Goal: Check status: Check status

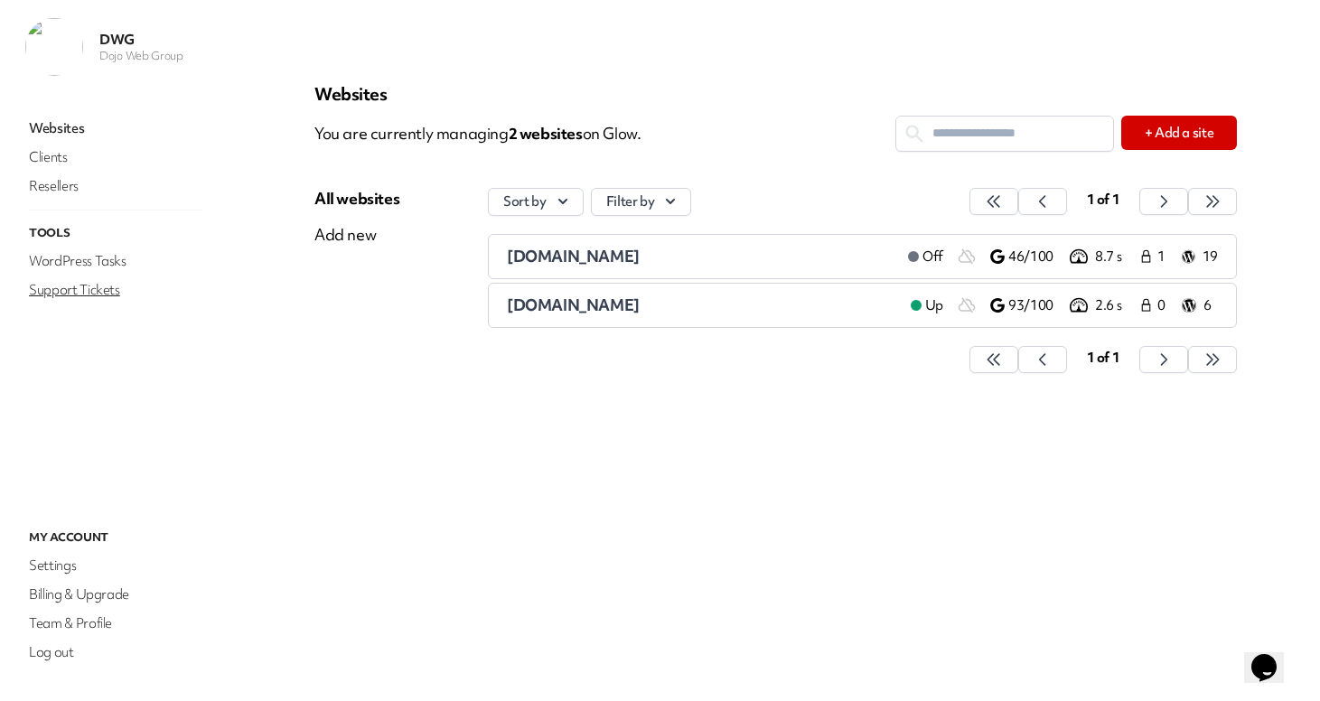
click at [89, 286] on link "Support Tickets" at bounding box center [115, 289] width 181 height 25
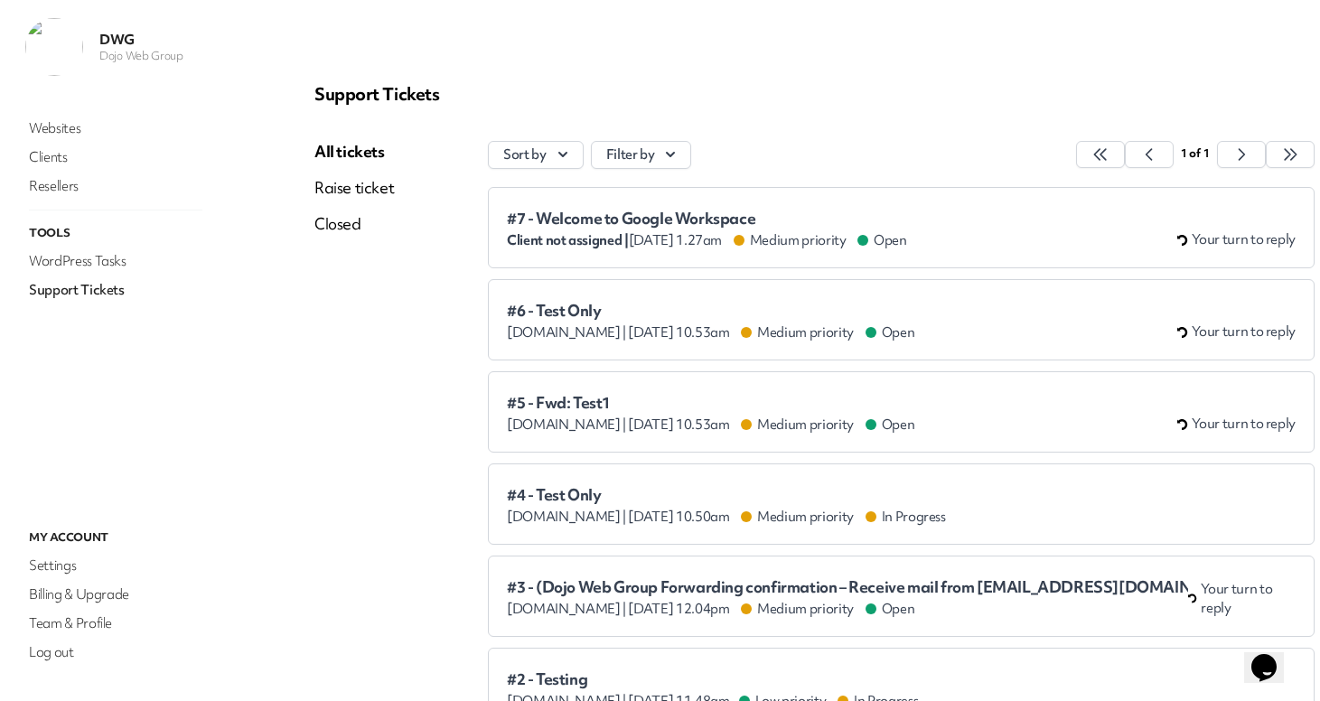
click at [671, 304] on span "#6 - Test Only" at bounding box center [710, 311] width 407 height 18
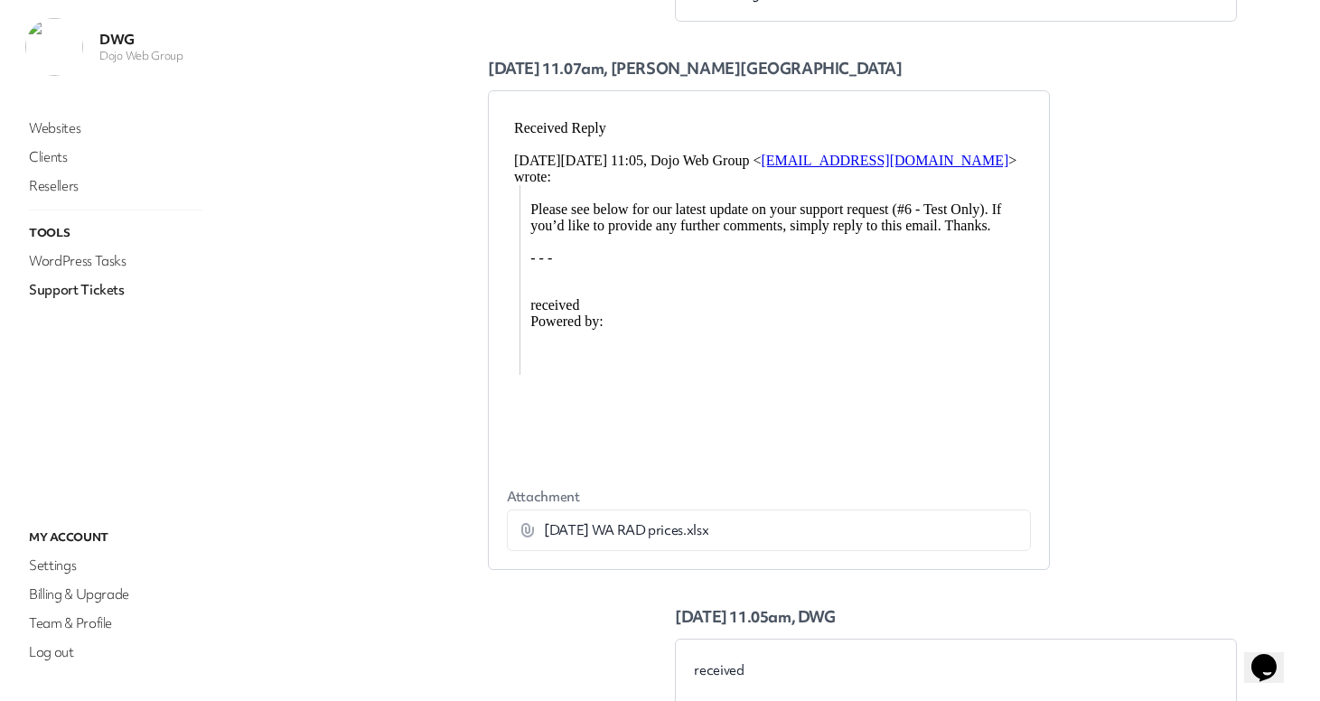
scroll to position [485, 0]
drag, startPoint x: 516, startPoint y: 125, endPoint x: 607, endPoint y: 130, distance: 91.4
click at [607, 130] on div "Received Reply" at bounding box center [769, 126] width 510 height 16
click at [669, 123] on div "Received Reply" at bounding box center [769, 126] width 510 height 16
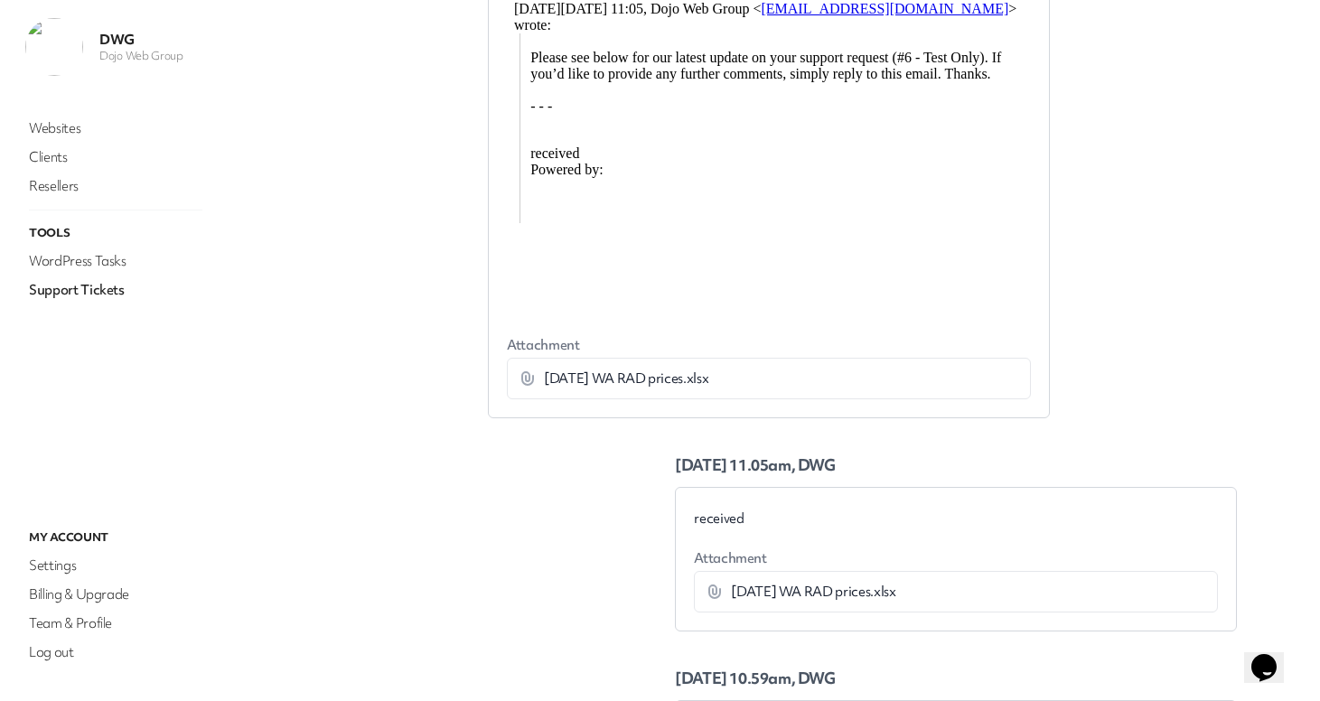
scroll to position [637, 0]
click at [627, 380] on span "[DATE] WA RAD prices.xlsx" at bounding box center [626, 377] width 164 height 18
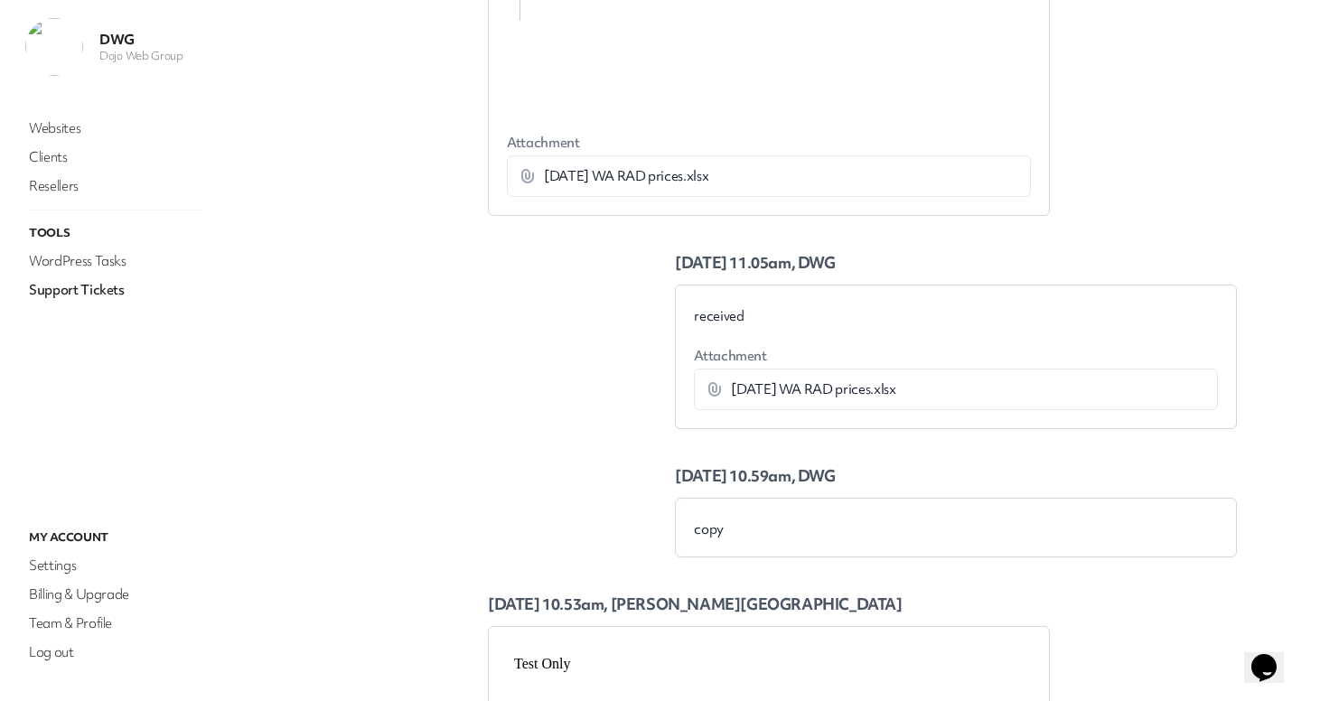
scroll to position [742, 0]
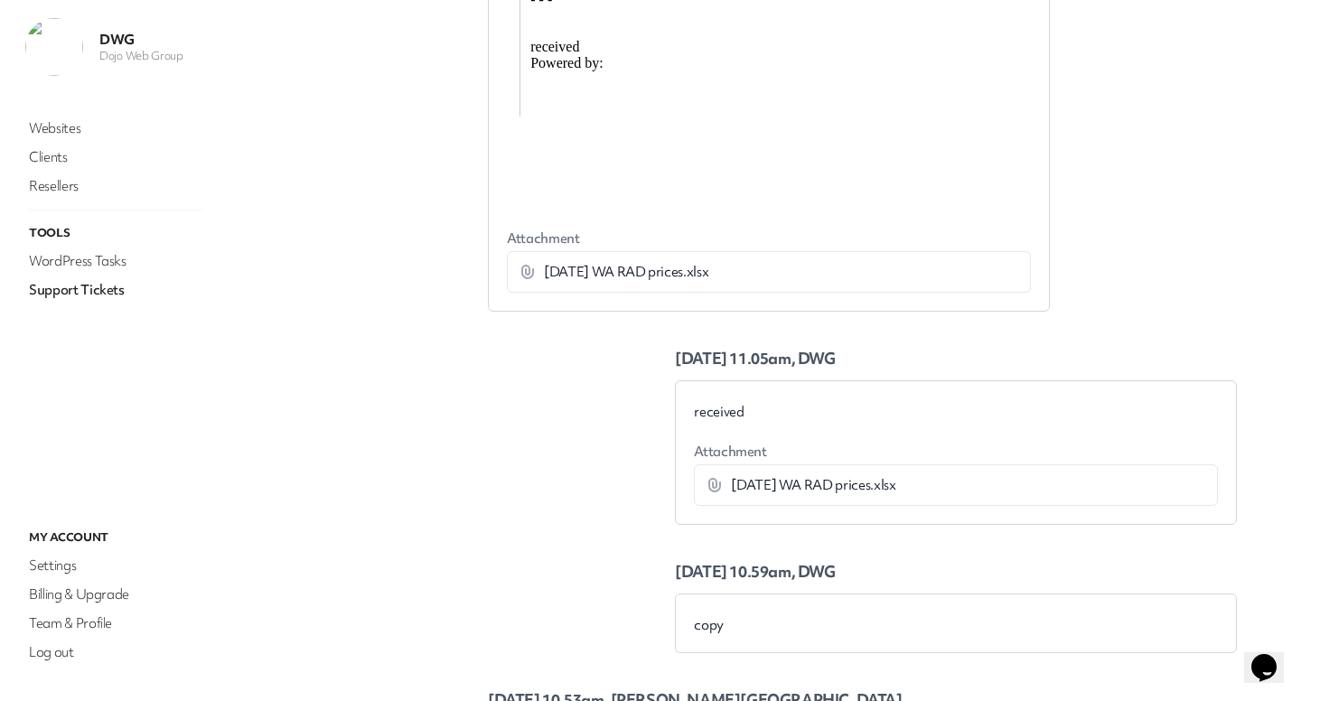
click at [521, 269] on icon at bounding box center [527, 272] width 13 height 14
click at [768, 279] on div "[DATE] WA RAD prices.xlsx" at bounding box center [728, 272] width 419 height 18
click at [564, 275] on span "[DATE] WA RAD prices.xlsx" at bounding box center [626, 272] width 164 height 18
click at [608, 275] on span "[DATE] WA RAD prices.xlsx" at bounding box center [626, 272] width 164 height 18
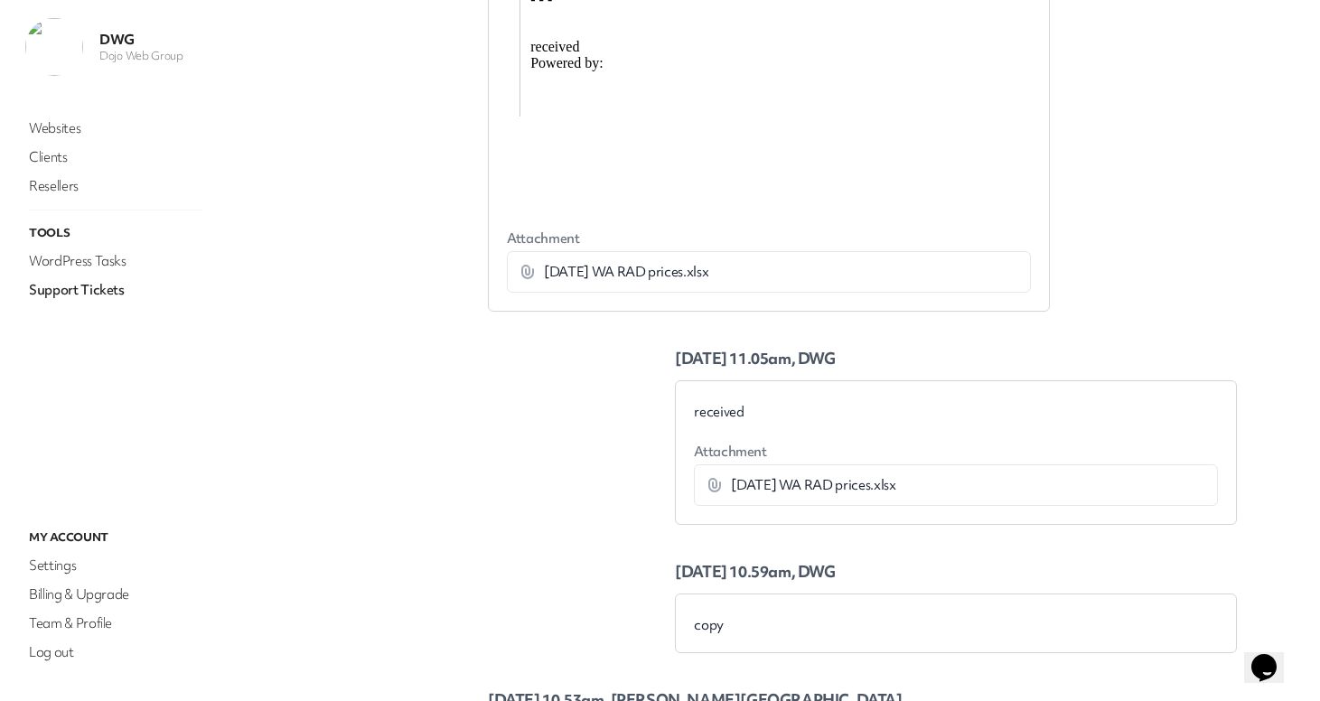
click at [649, 268] on span "[DATE] WA RAD prices.xlsx" at bounding box center [626, 272] width 164 height 18
click at [678, 272] on span "[DATE] WA RAD prices.xlsx" at bounding box center [626, 272] width 164 height 18
click at [624, 276] on span "[DATE] WA RAD prices.xlsx" at bounding box center [626, 272] width 164 height 18
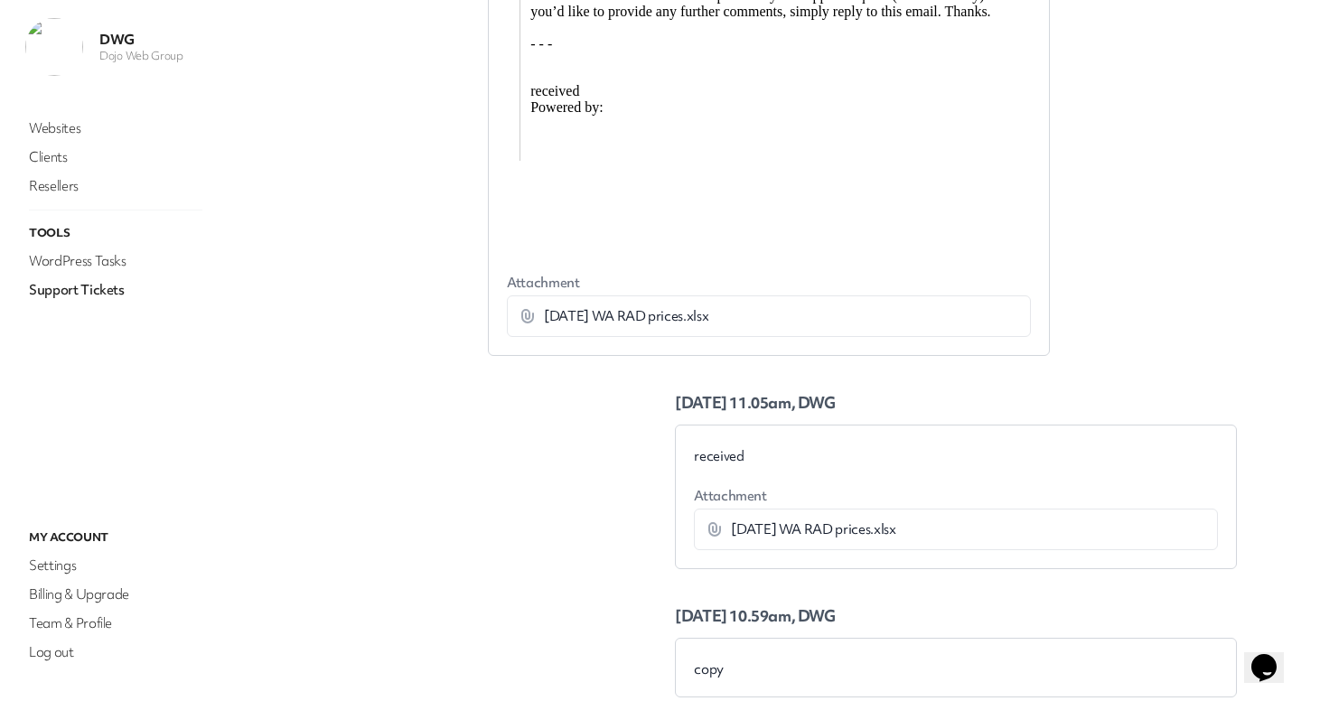
scroll to position [527, 0]
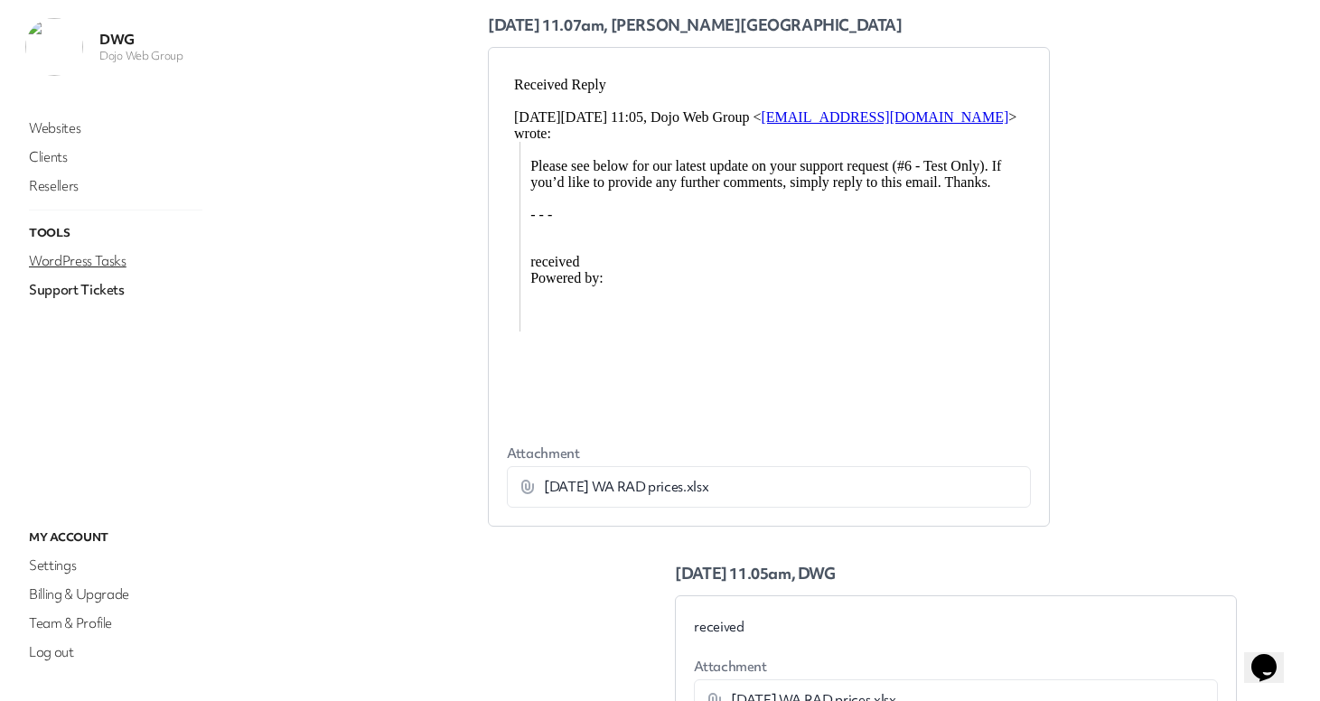
click at [94, 257] on link "WordPress Tasks" at bounding box center [115, 260] width 181 height 25
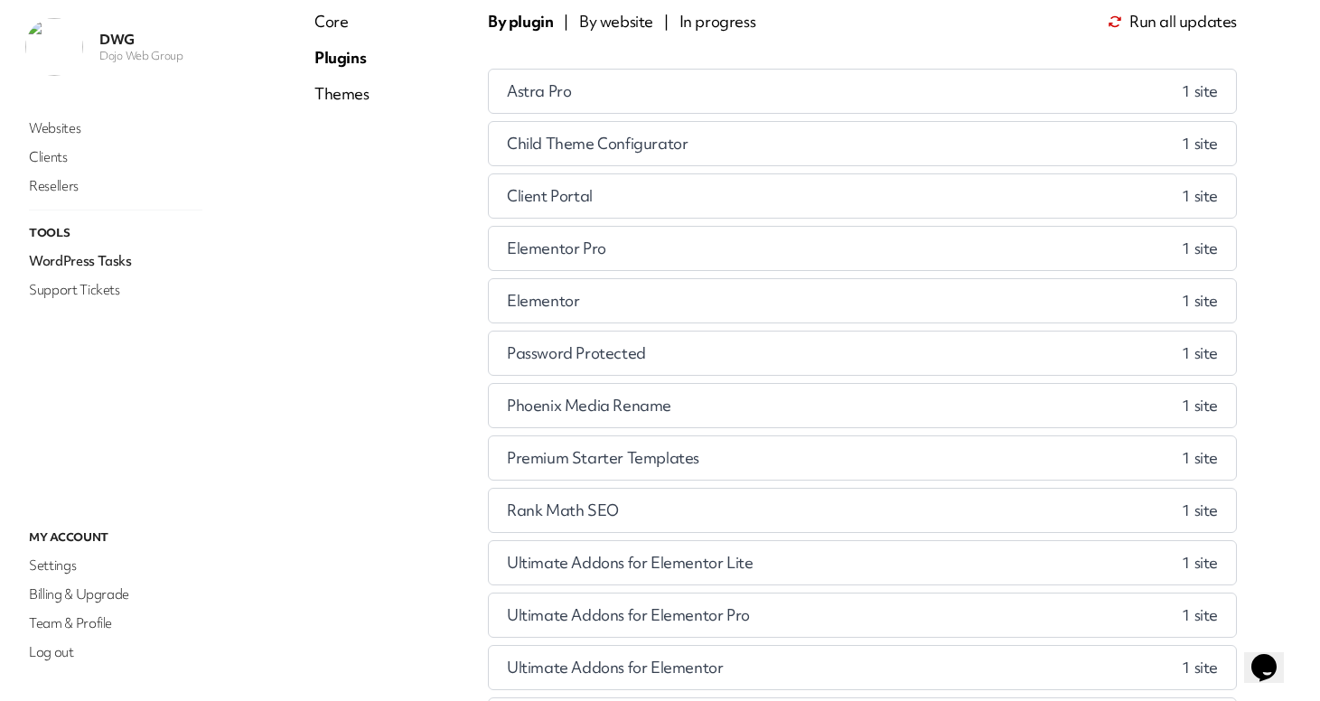
scroll to position [131, 0]
click at [89, 292] on link "Support Tickets" at bounding box center [115, 289] width 181 height 25
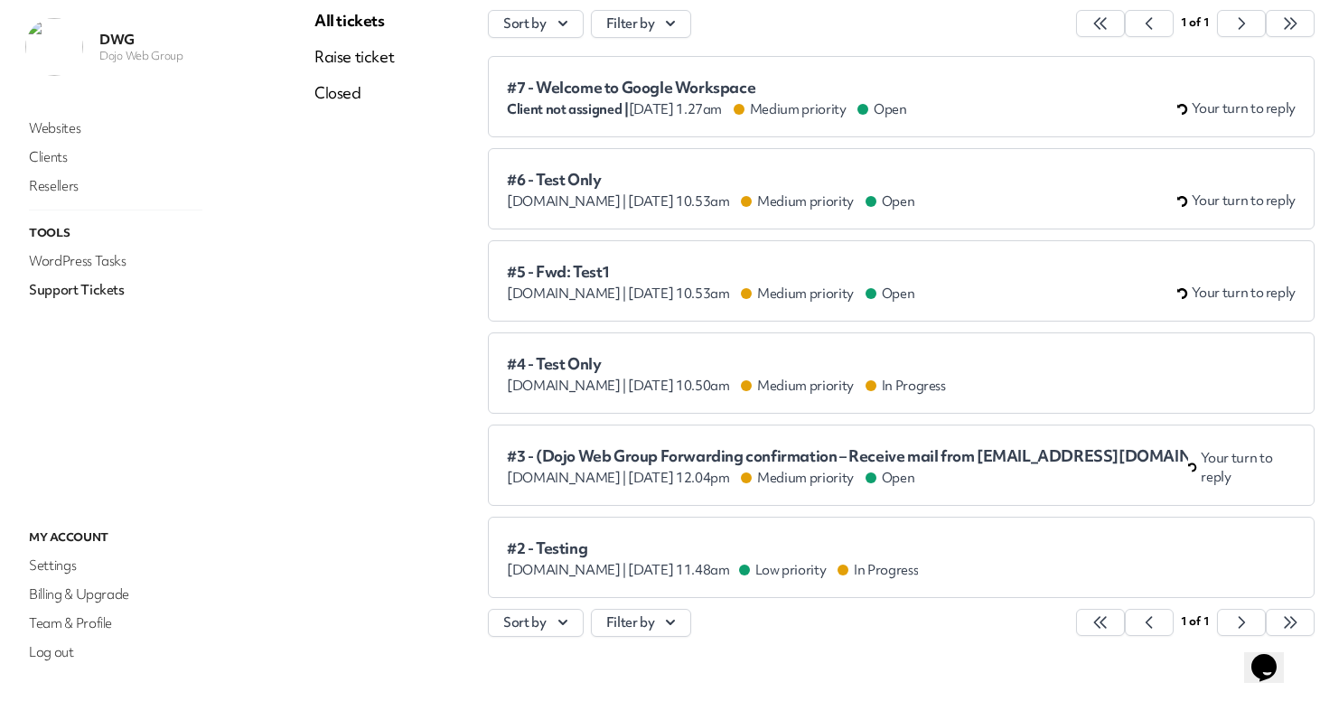
click at [1277, 661] on icon "$i18n('chat', 'chat_widget')" at bounding box center [1263, 667] width 25 height 27
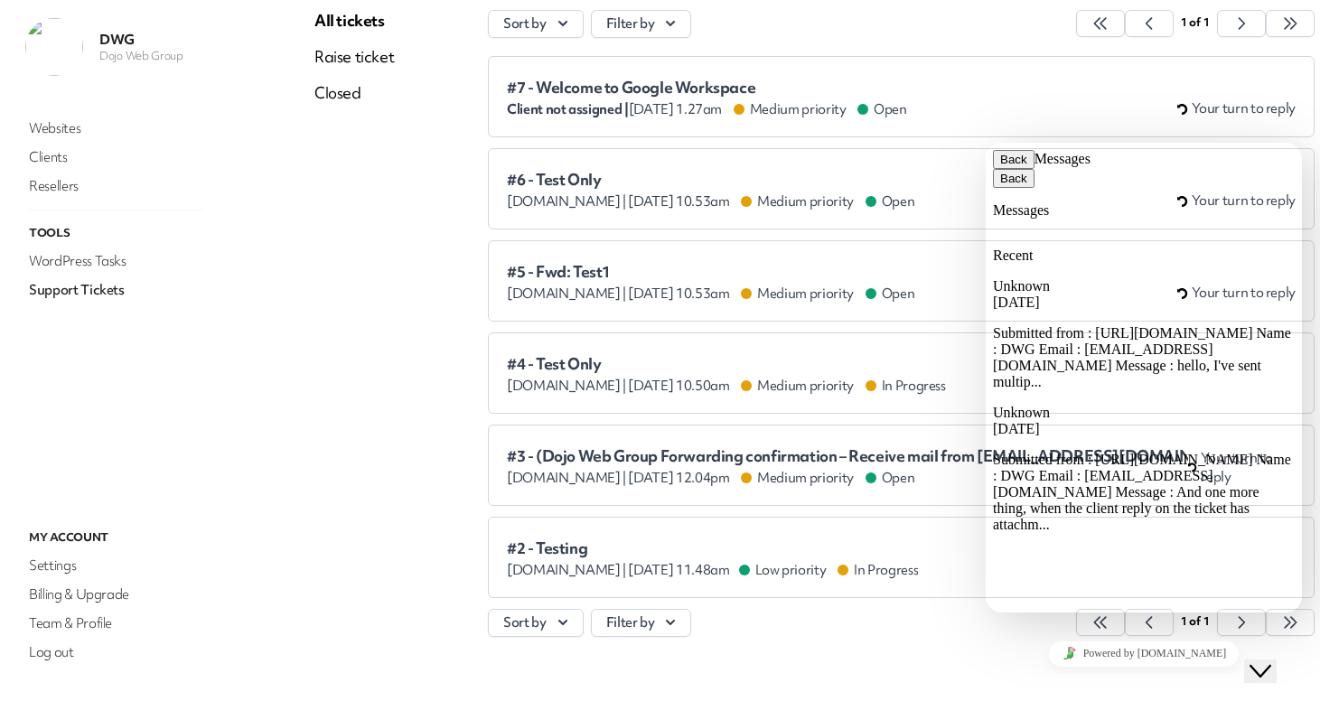
click at [1203, 325] on span "Submitted from : [URL][DOMAIN_NAME] Name : DWG Email : [EMAIL_ADDRESS][DOMAIN_N…" at bounding box center [1142, 357] width 298 height 64
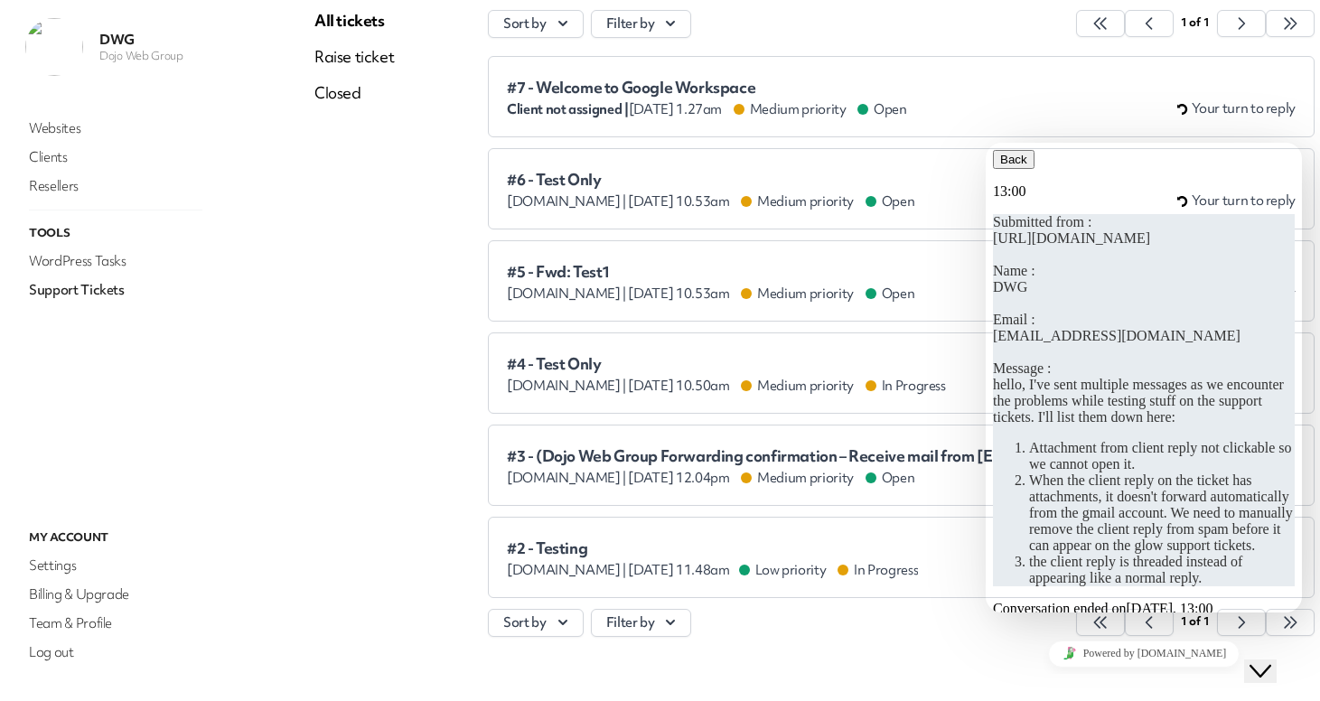
click at [1000, 166] on icon "button" at bounding box center [1000, 160] width 0 height 14
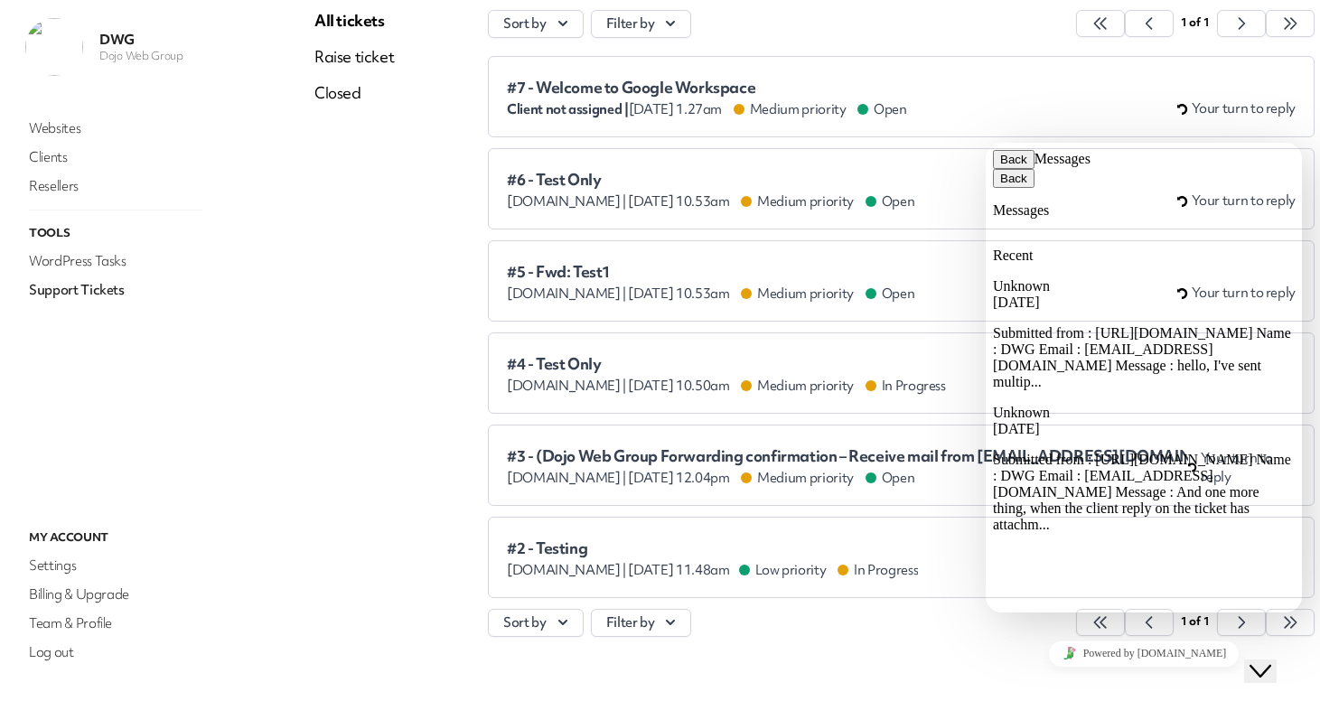
click at [1013, 168] on button "Back" at bounding box center [1014, 159] width 42 height 19
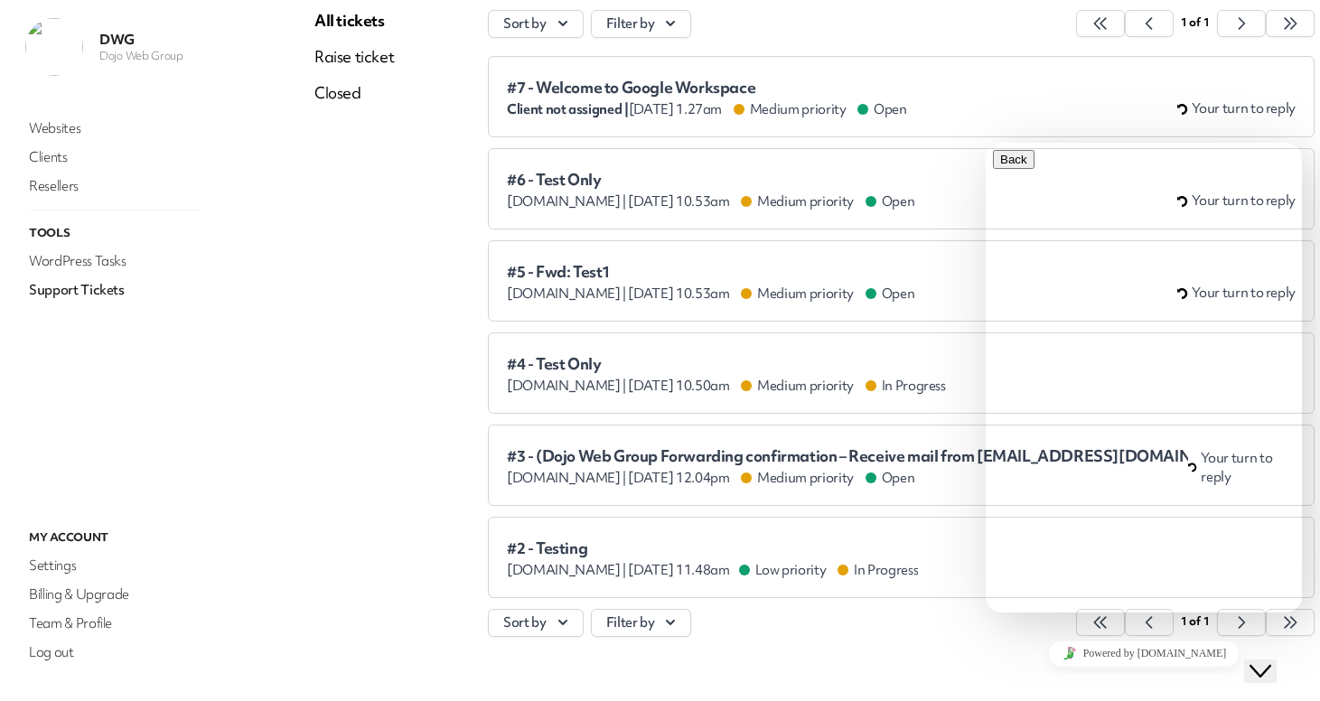
drag, startPoint x: 371, startPoint y: 388, endPoint x: 375, endPoint y: 401, distance: 14.0
click at [371, 387] on div "All tickets Raise ticket Closed" at bounding box center [354, 332] width 80 height 645
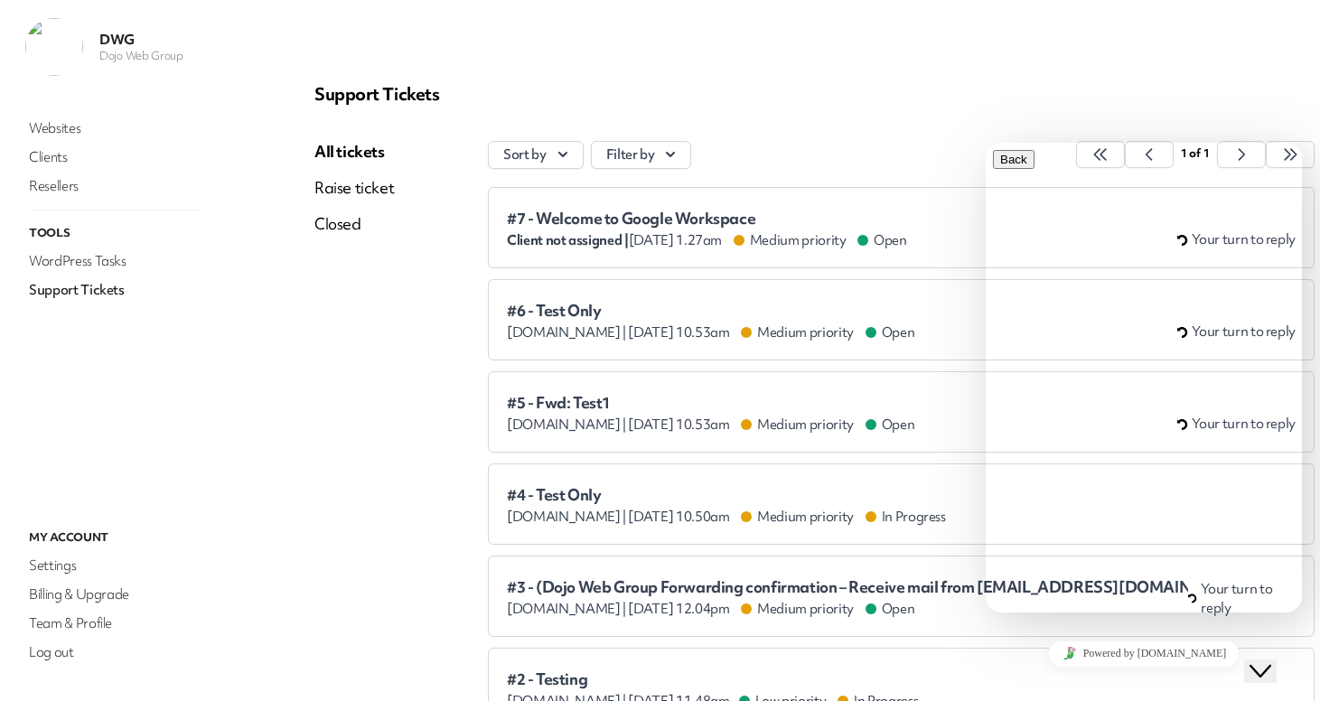
click at [713, 425] on div "[DOMAIN_NAME] | [DATE] 10.53am Medium priority Open" at bounding box center [710, 425] width 407 height 18
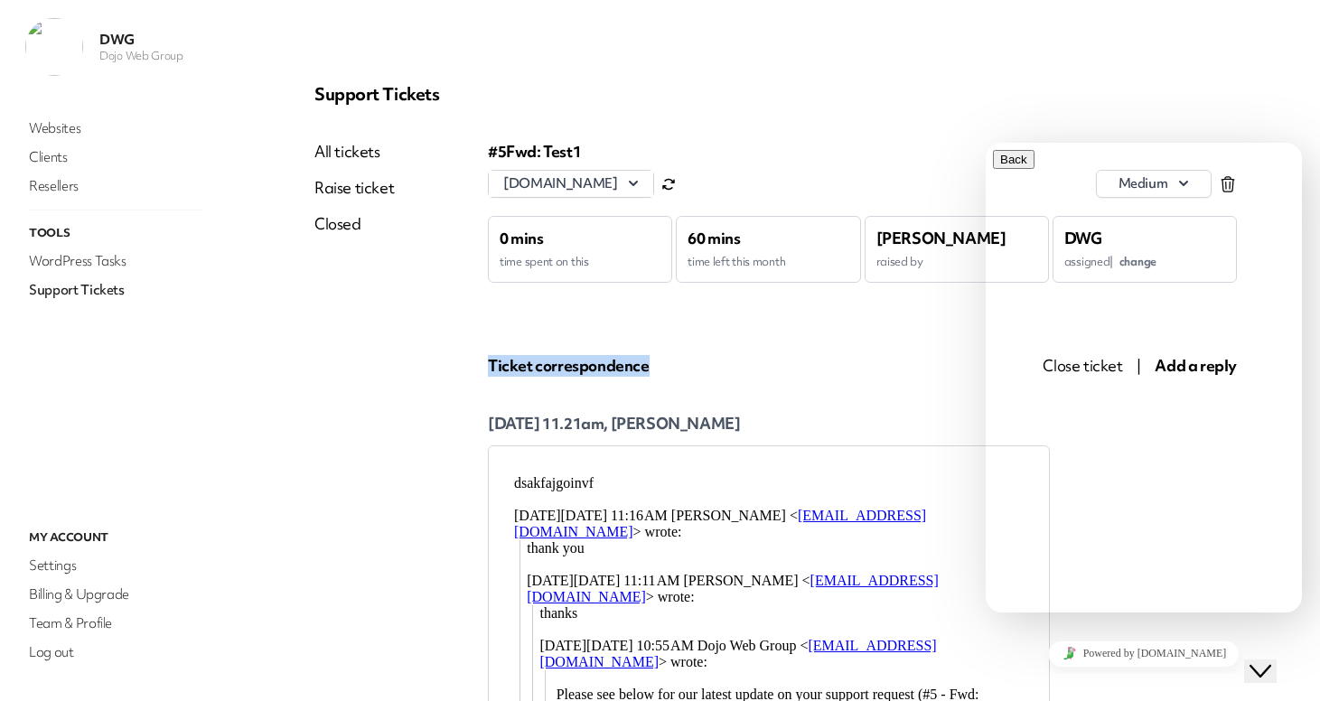
click at [857, 355] on div "Ticket correspondence" at bounding box center [744, 366] width 512 height 22
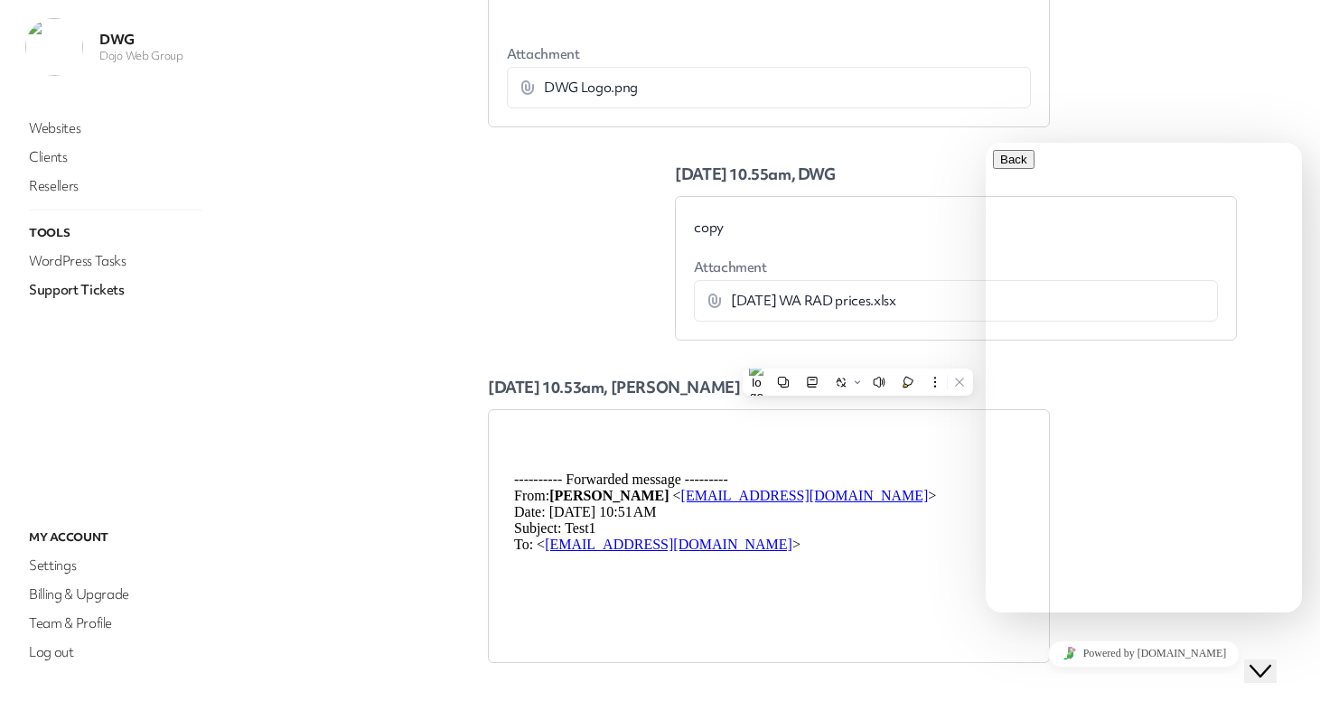
scroll to position [1085, 0]
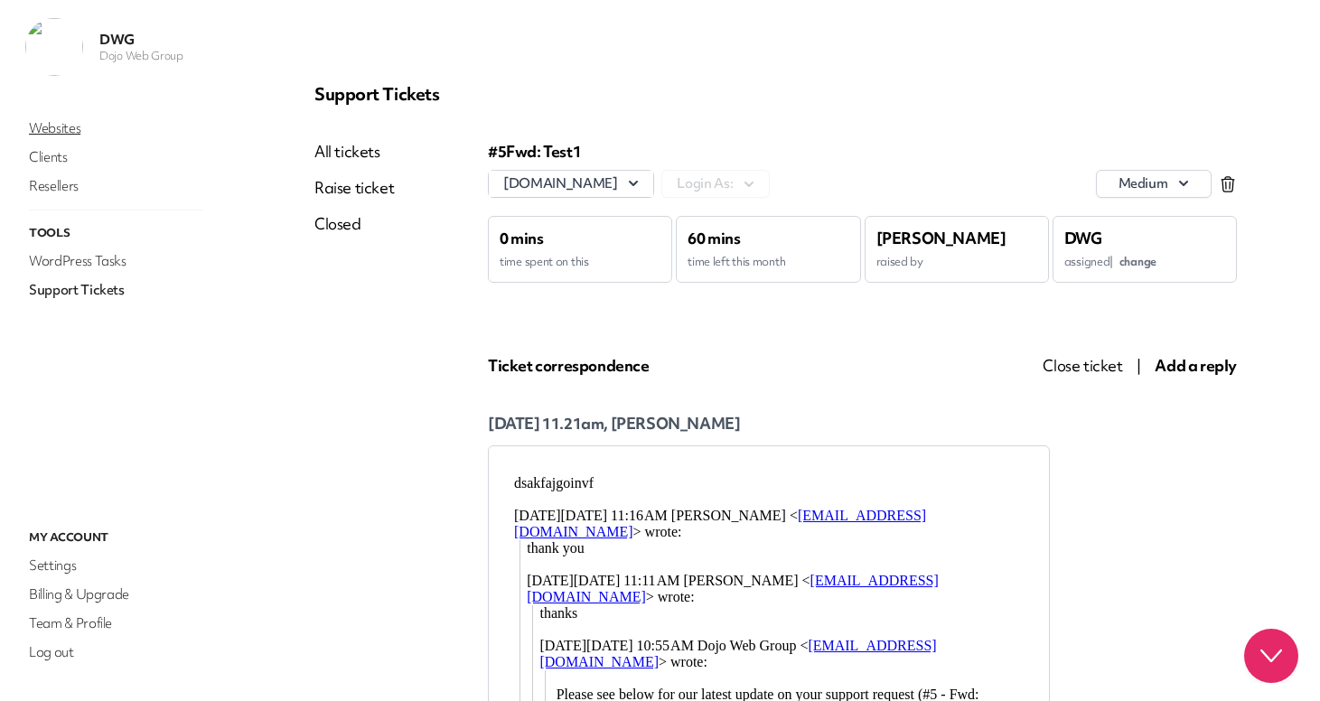
click at [61, 135] on link "Websites" at bounding box center [115, 128] width 181 height 25
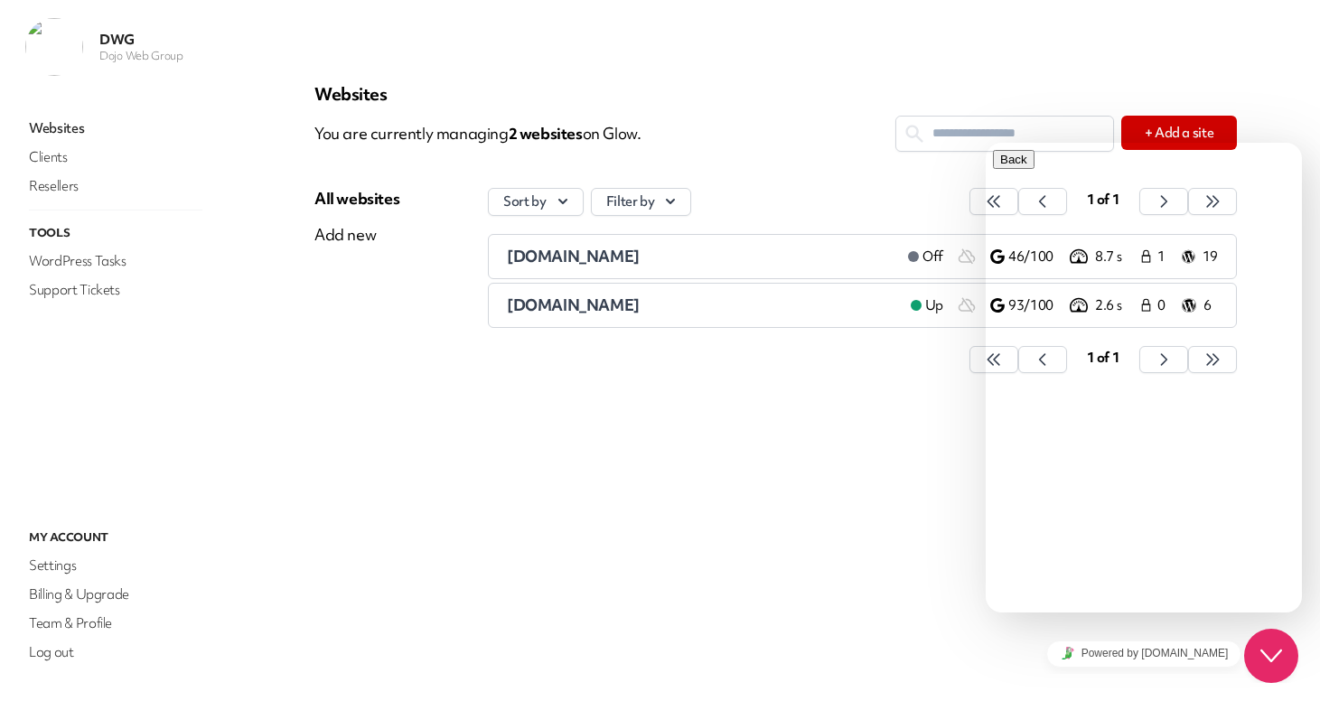
click at [630, 315] on span "[DOMAIN_NAME]" at bounding box center [573, 305] width 133 height 21
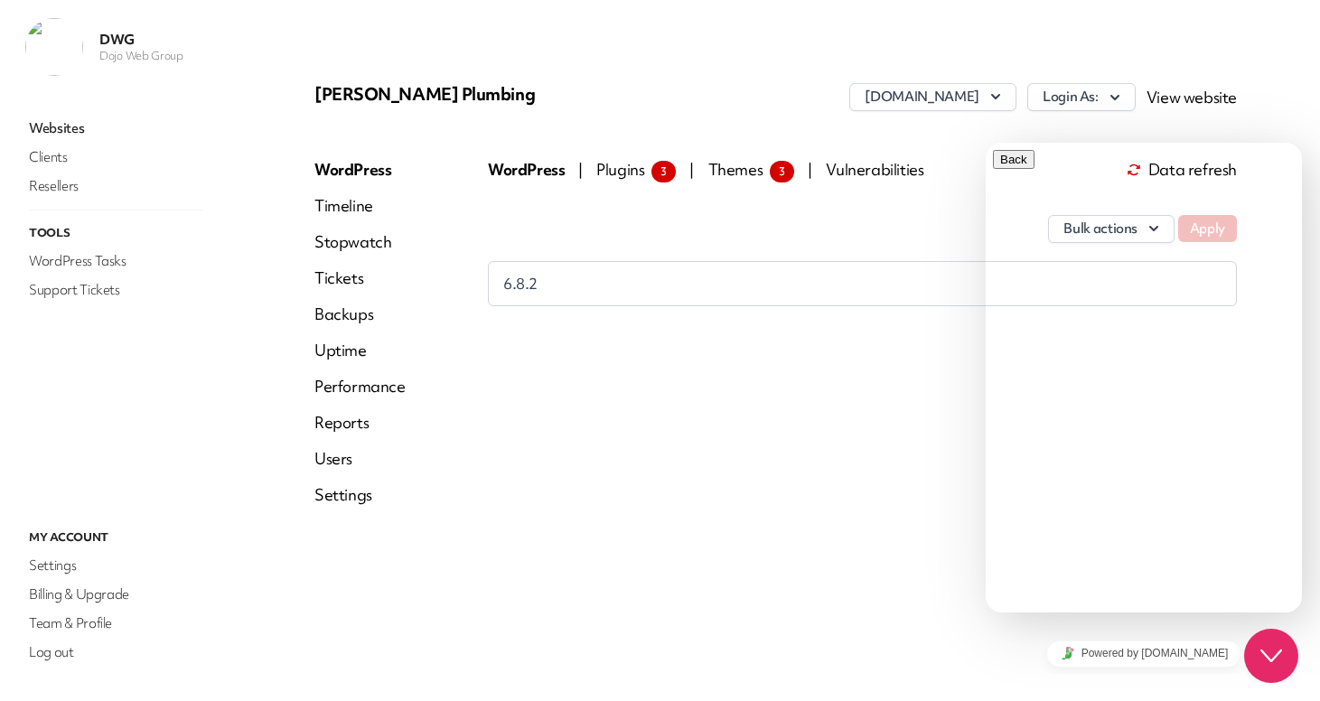
click at [1267, 659] on icon "Close Chat This icon closes the chat window." at bounding box center [1271, 656] width 22 height 22
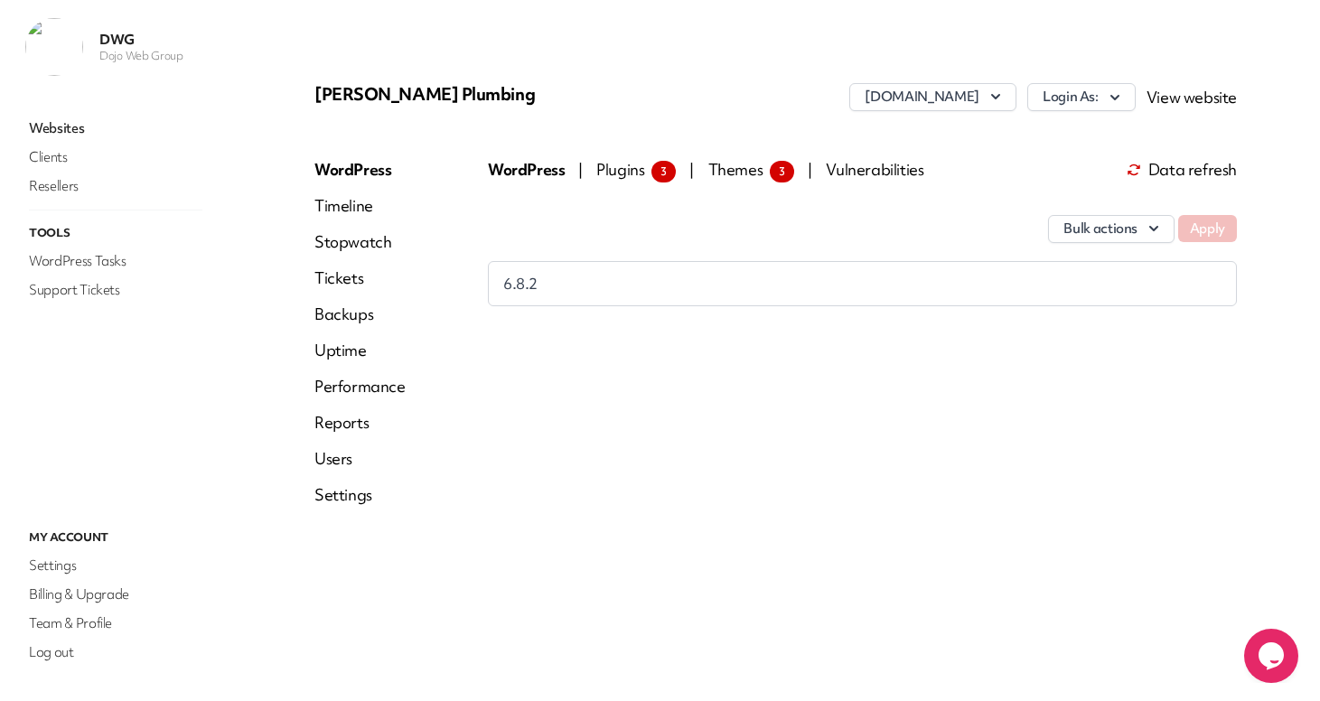
click at [349, 210] on link "Timeline" at bounding box center [359, 206] width 91 height 22
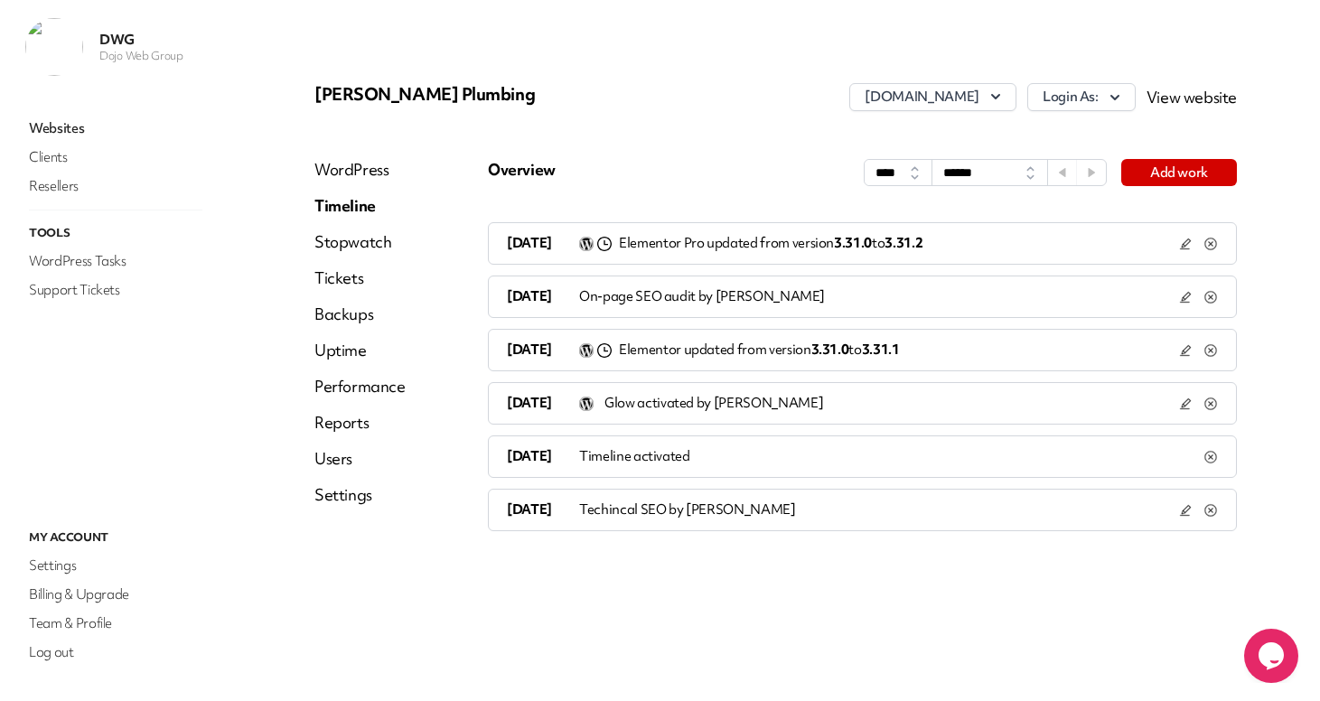
click at [1181, 509] on icon at bounding box center [1185, 510] width 14 height 14
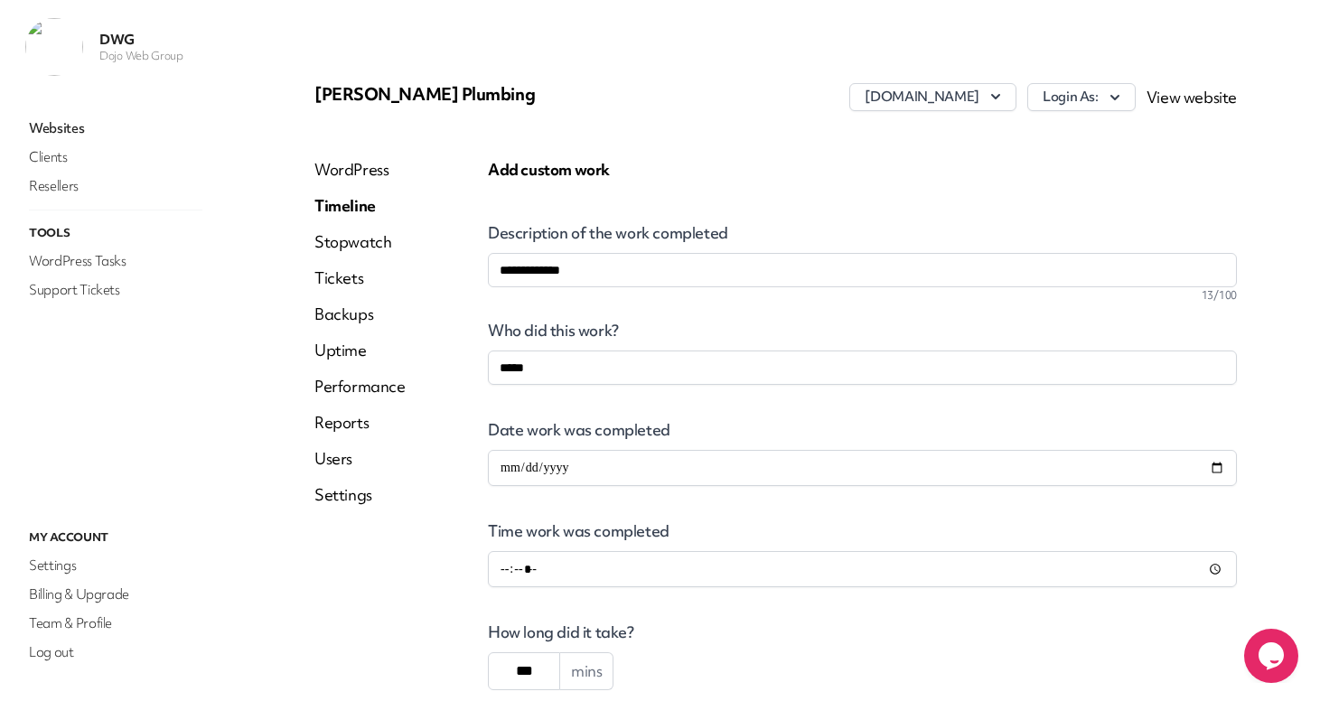
scroll to position [157, 0]
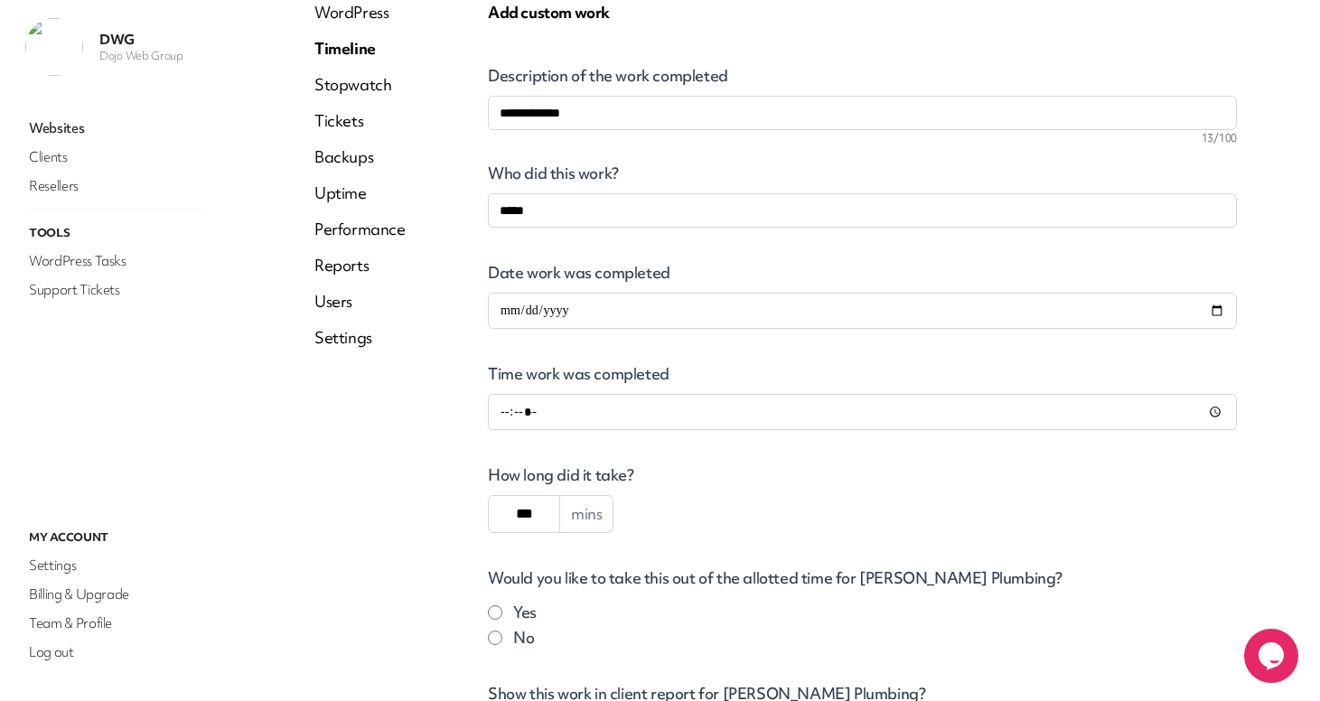
click at [58, 136] on link "Websites" at bounding box center [115, 128] width 181 height 25
click at [61, 131] on link "Websites" at bounding box center [115, 128] width 181 height 25
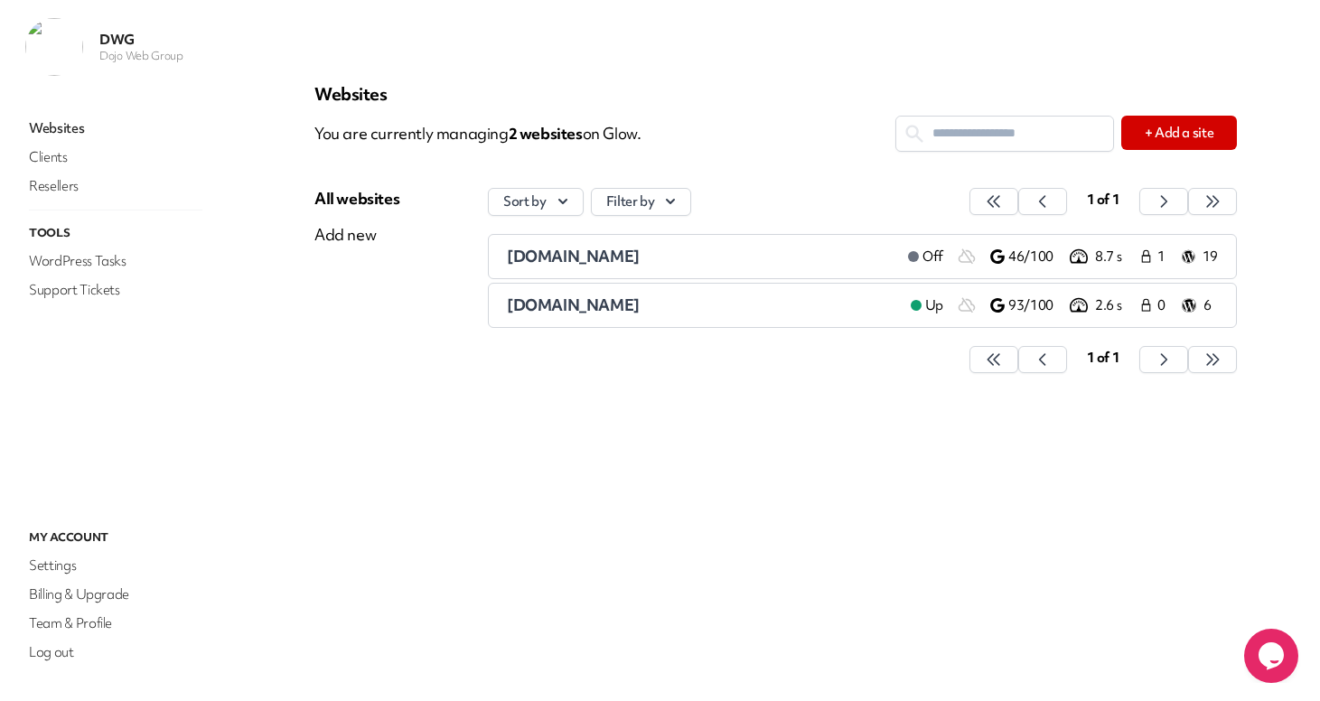
click at [575, 313] on span "[DOMAIN_NAME]" at bounding box center [573, 305] width 133 height 21
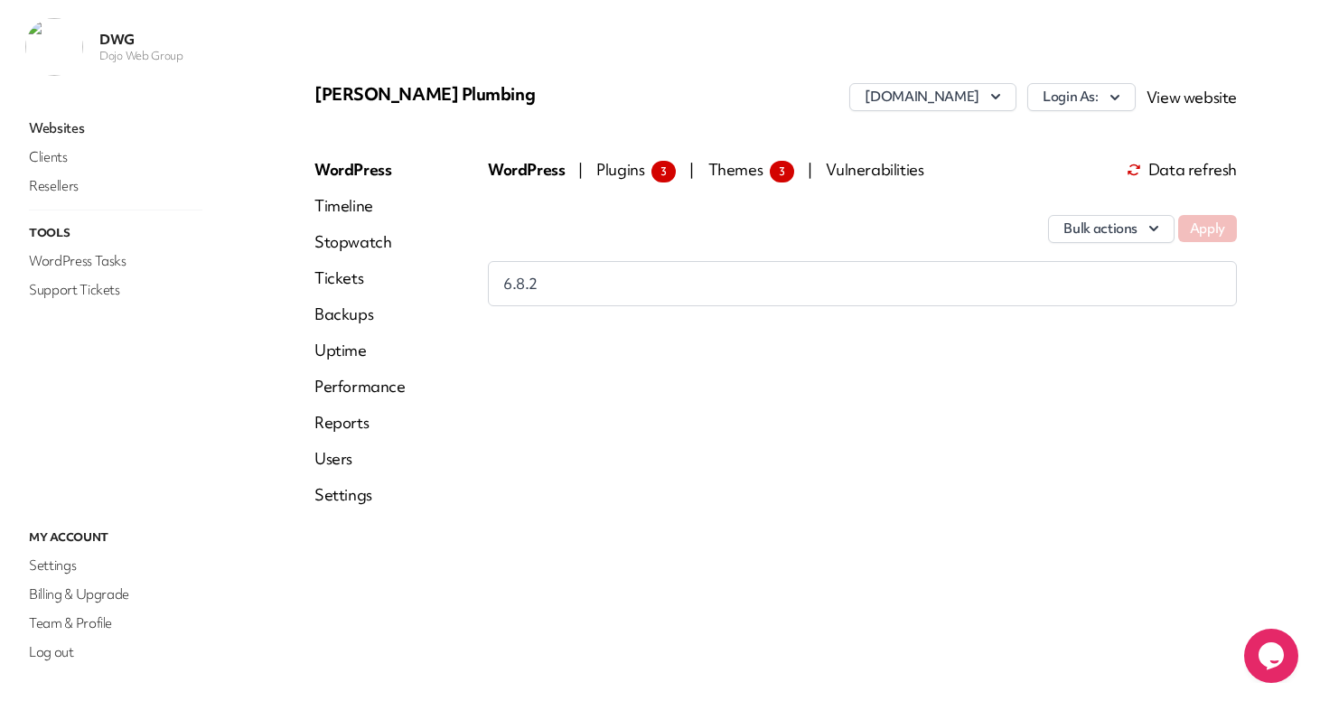
click at [609, 171] on span "Plugins 3" at bounding box center [636, 169] width 80 height 21
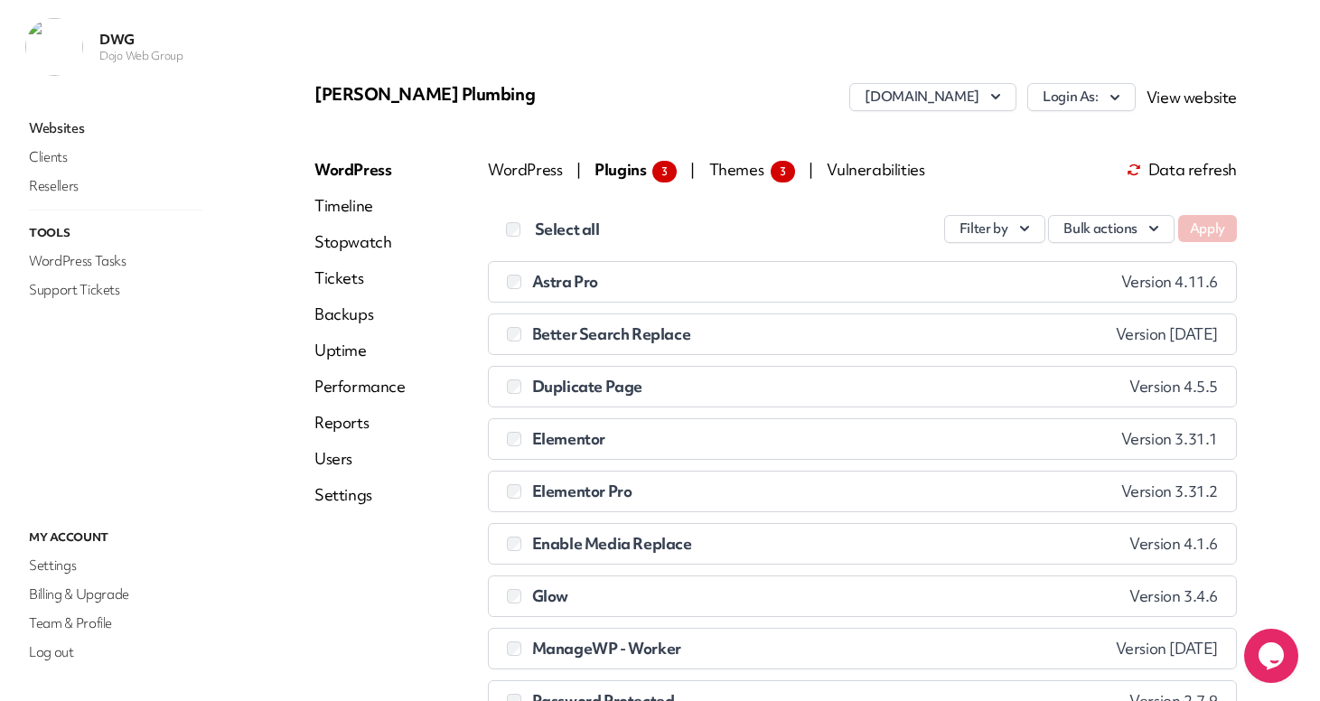
click at [350, 385] on link "Performance" at bounding box center [359, 387] width 91 height 22
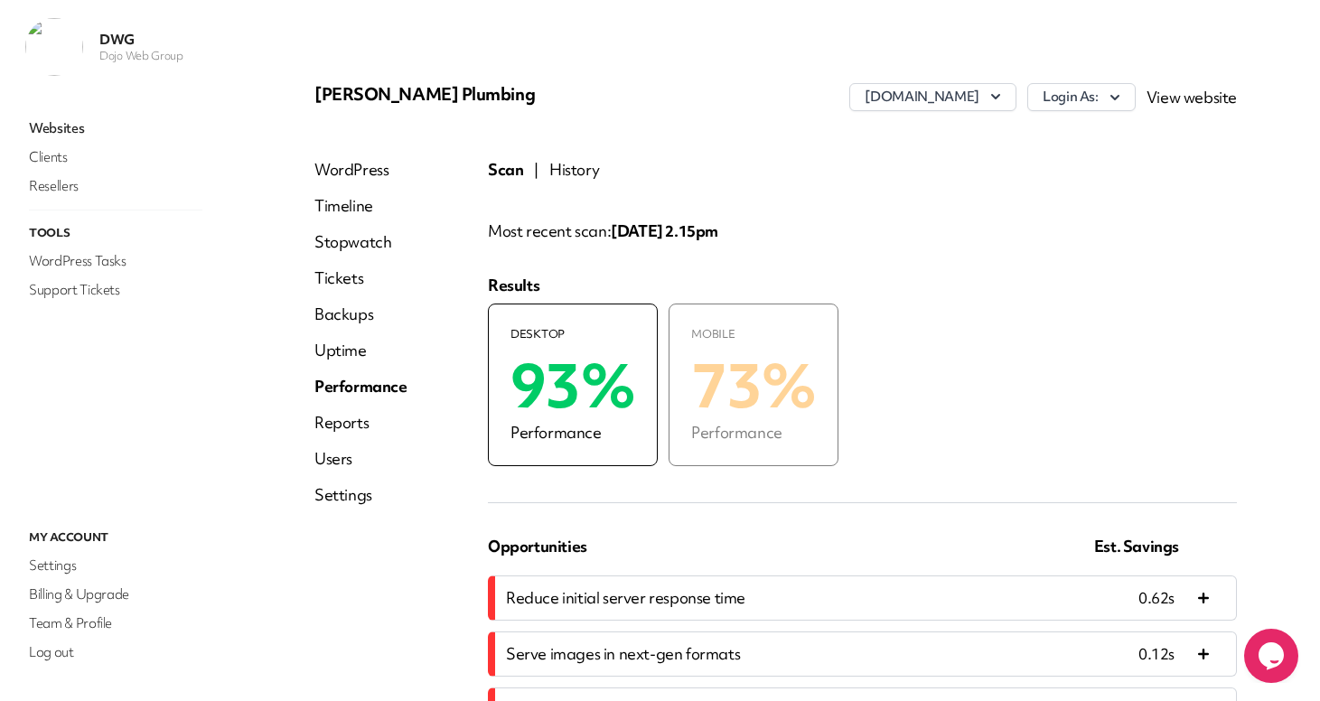
scroll to position [207, 0]
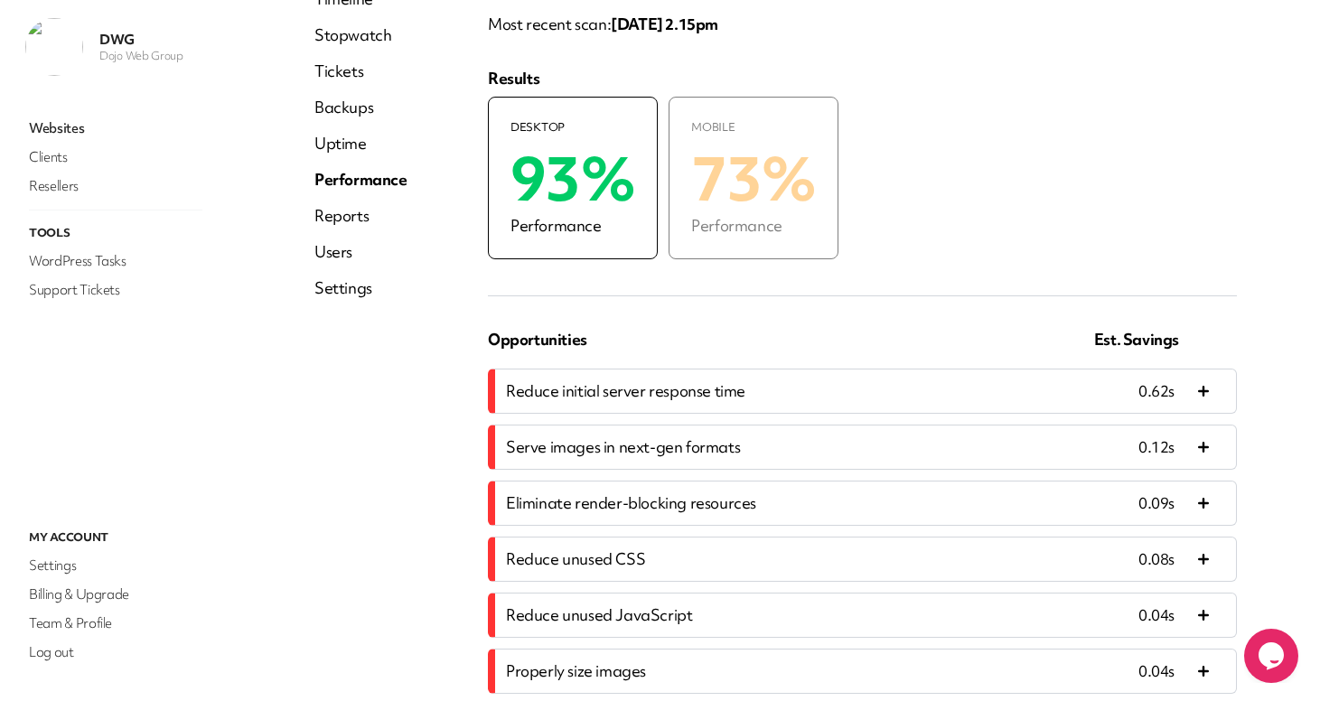
click at [795, 235] on p "Performance" at bounding box center [753, 226] width 125 height 22
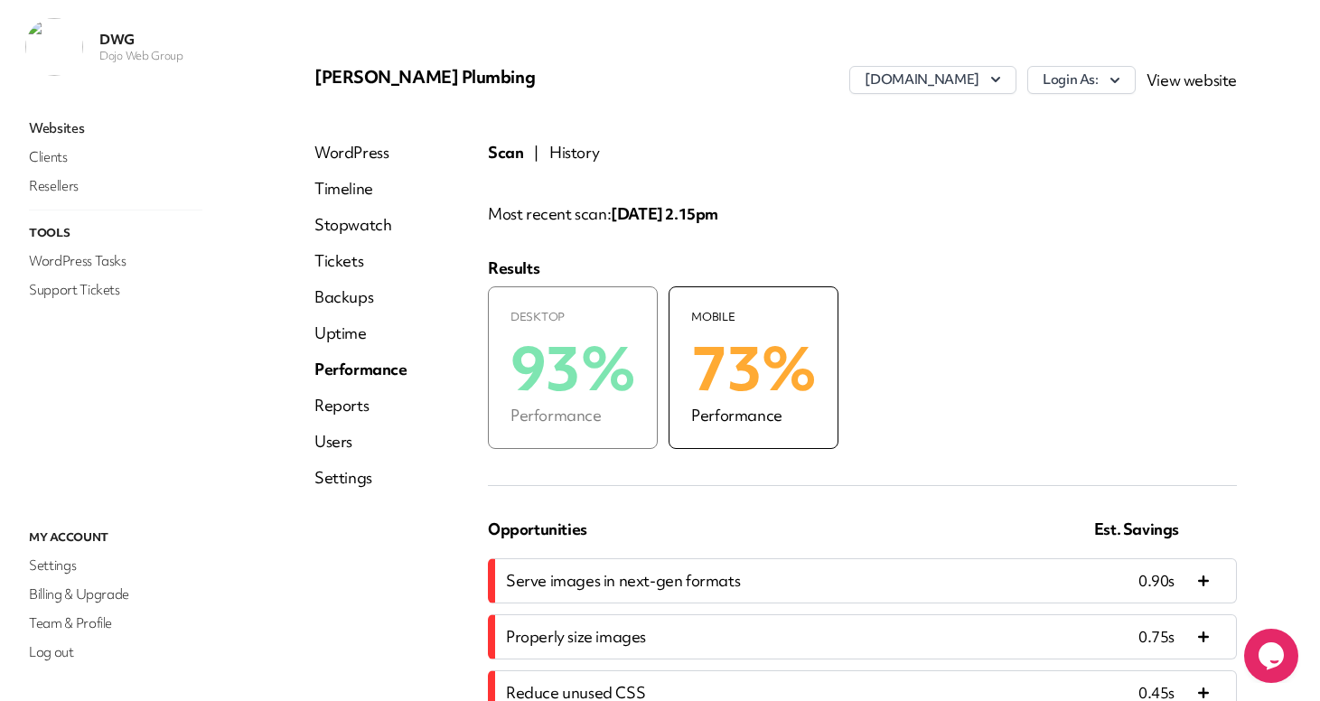
scroll to position [0, 0]
